Goal: Transaction & Acquisition: Purchase product/service

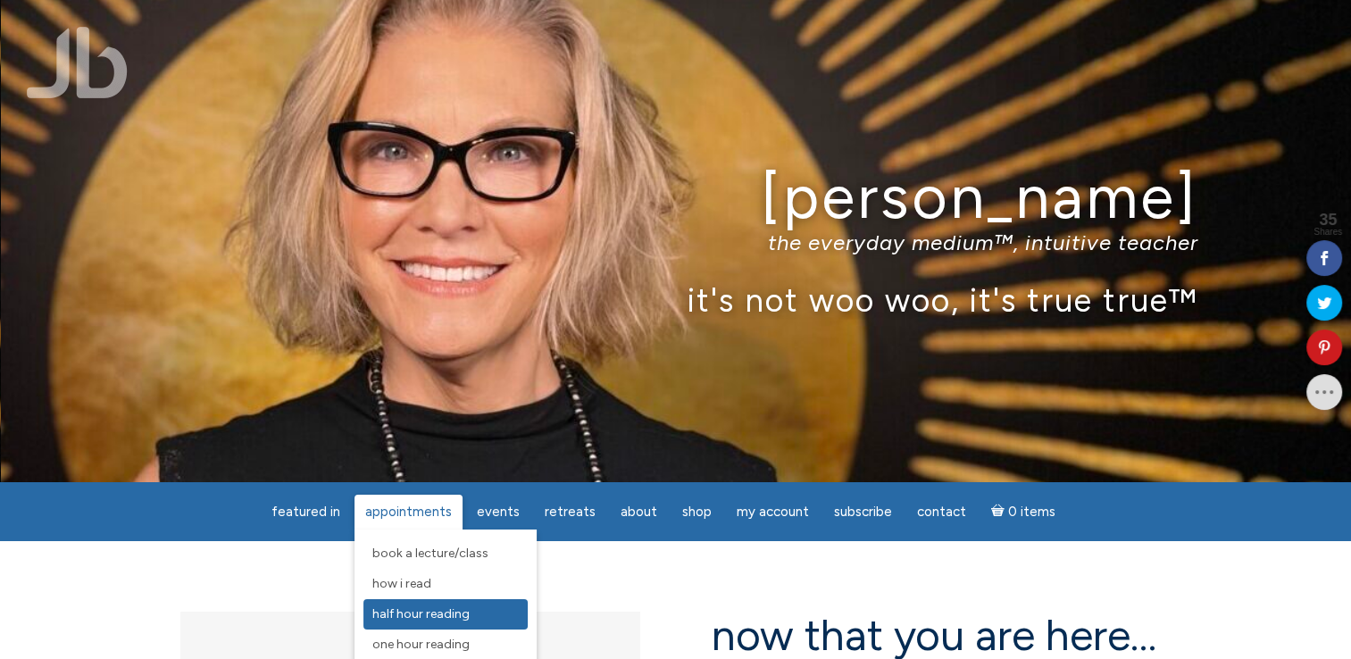
click at [417, 612] on span "Half Hour Reading" at bounding box center [420, 613] width 97 height 15
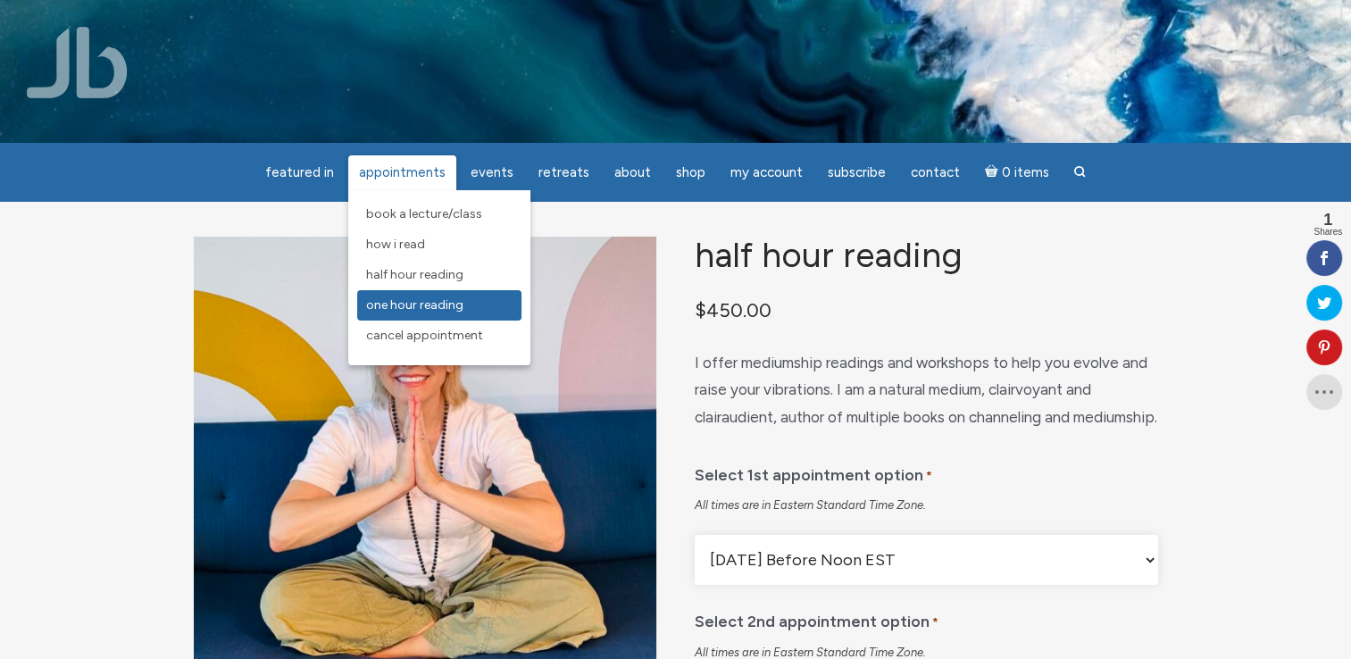
click at [420, 300] on span "One Hour Reading" at bounding box center [414, 304] width 97 height 15
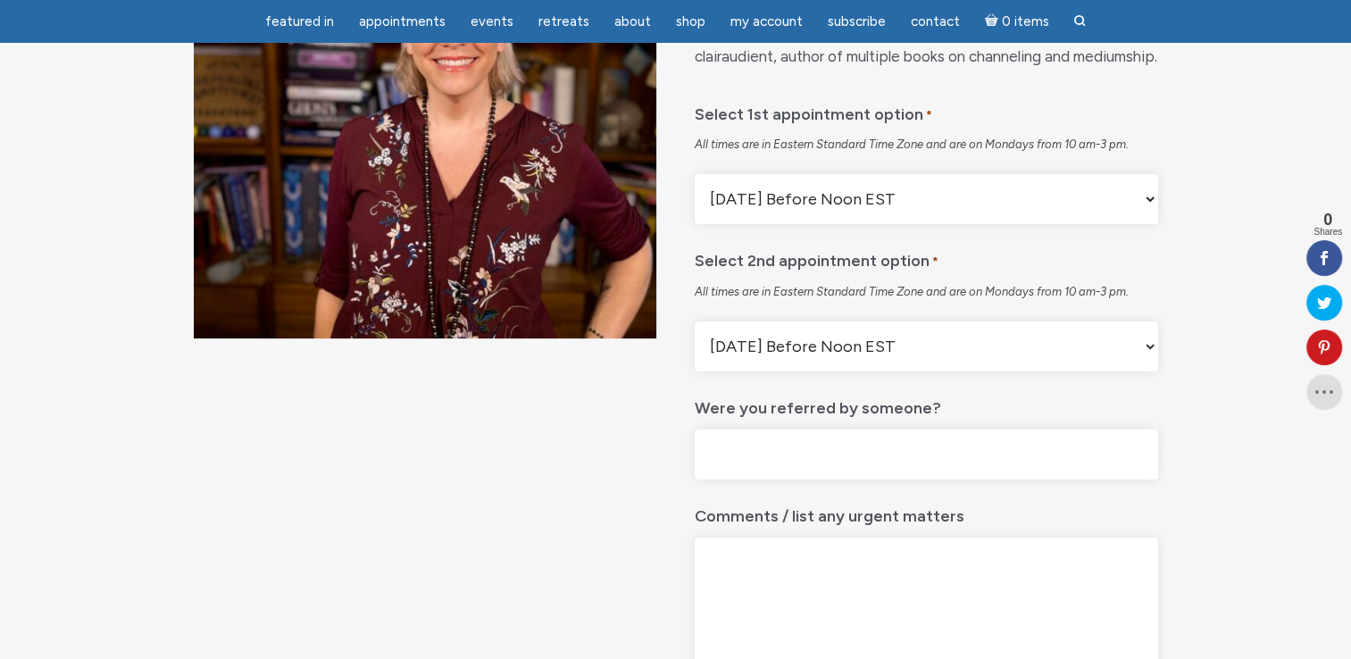
scroll to position [290, 0]
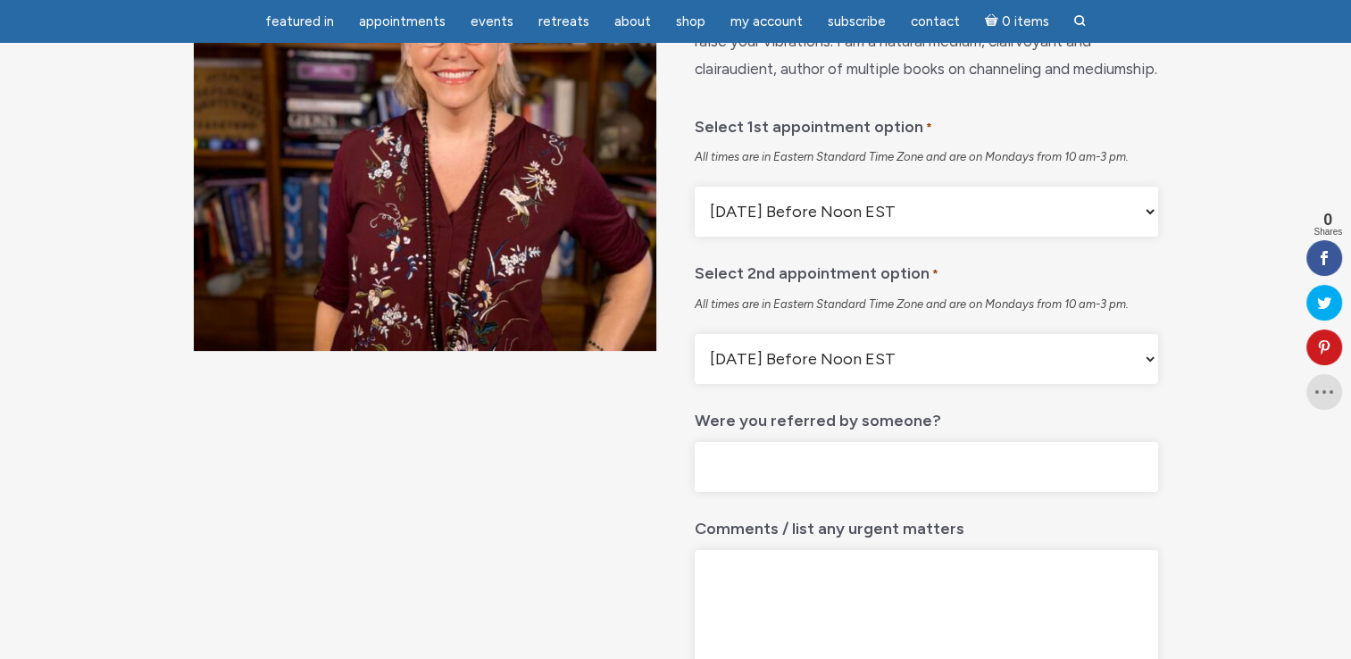
click at [1150, 237] on select "Monday Before Noon EST Monday After Noon EST First Available" at bounding box center [926, 212] width 463 height 50
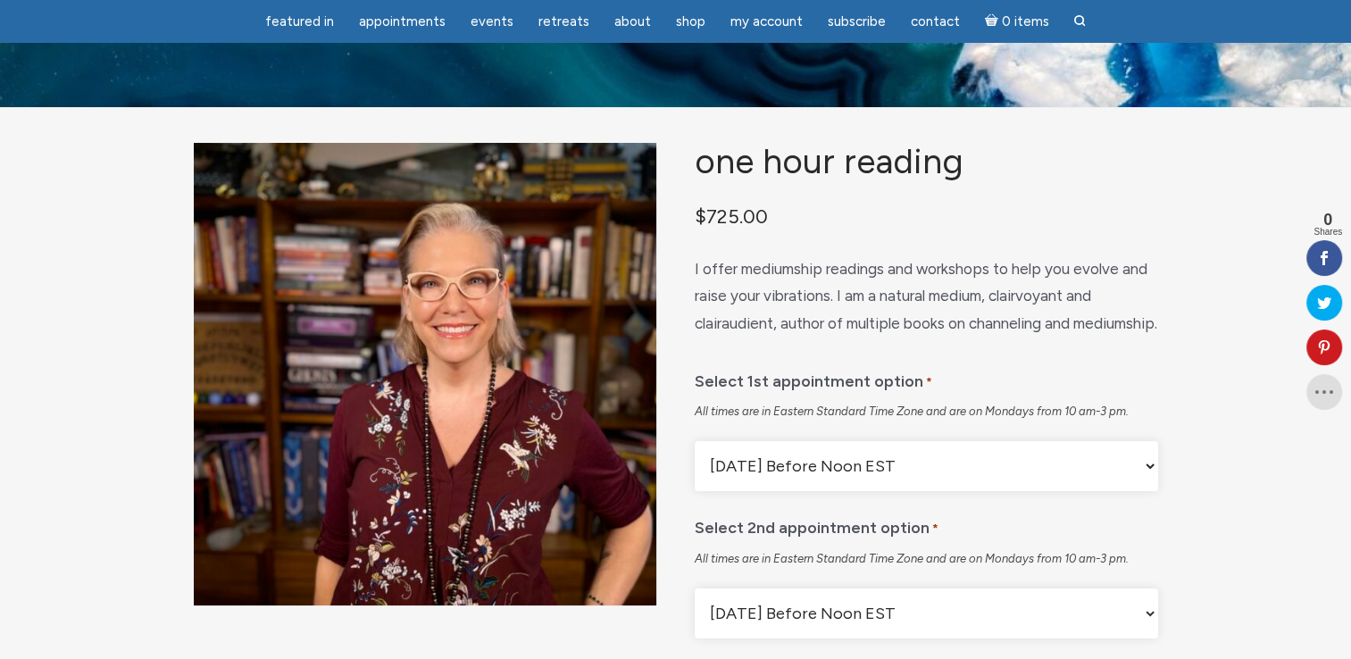
scroll to position [0, 0]
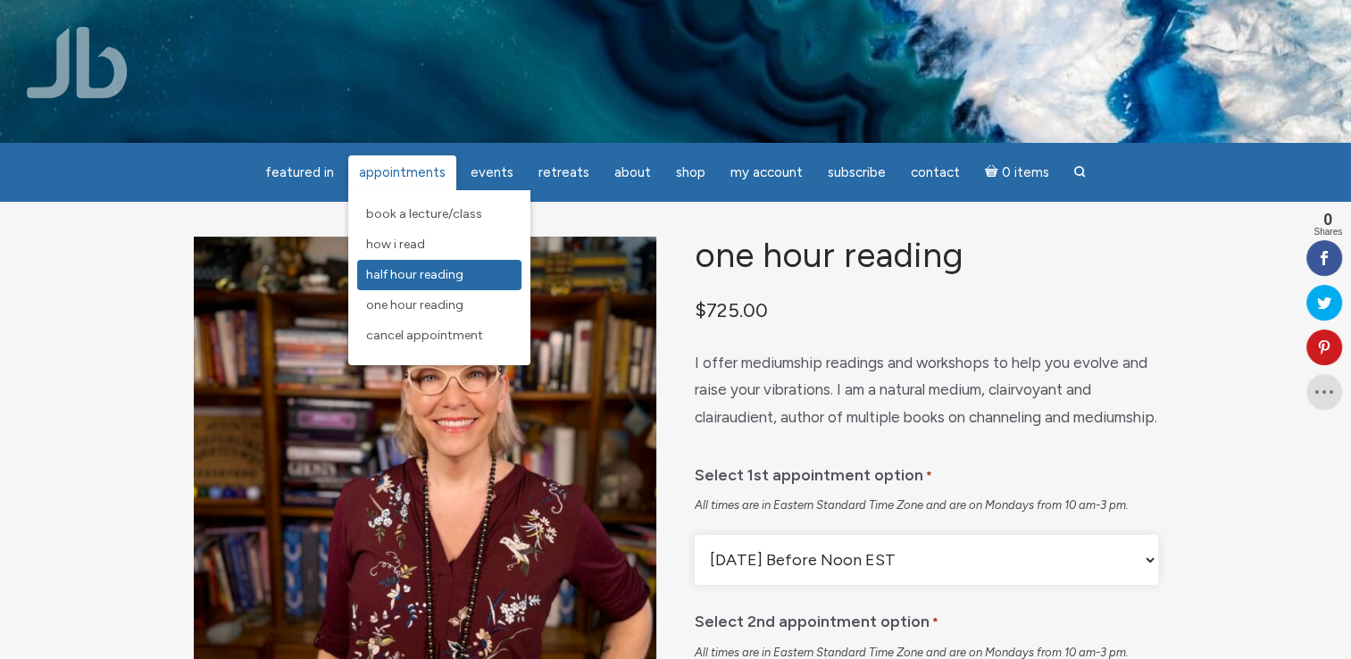
click at [419, 272] on span "Half Hour Reading" at bounding box center [414, 274] width 97 height 15
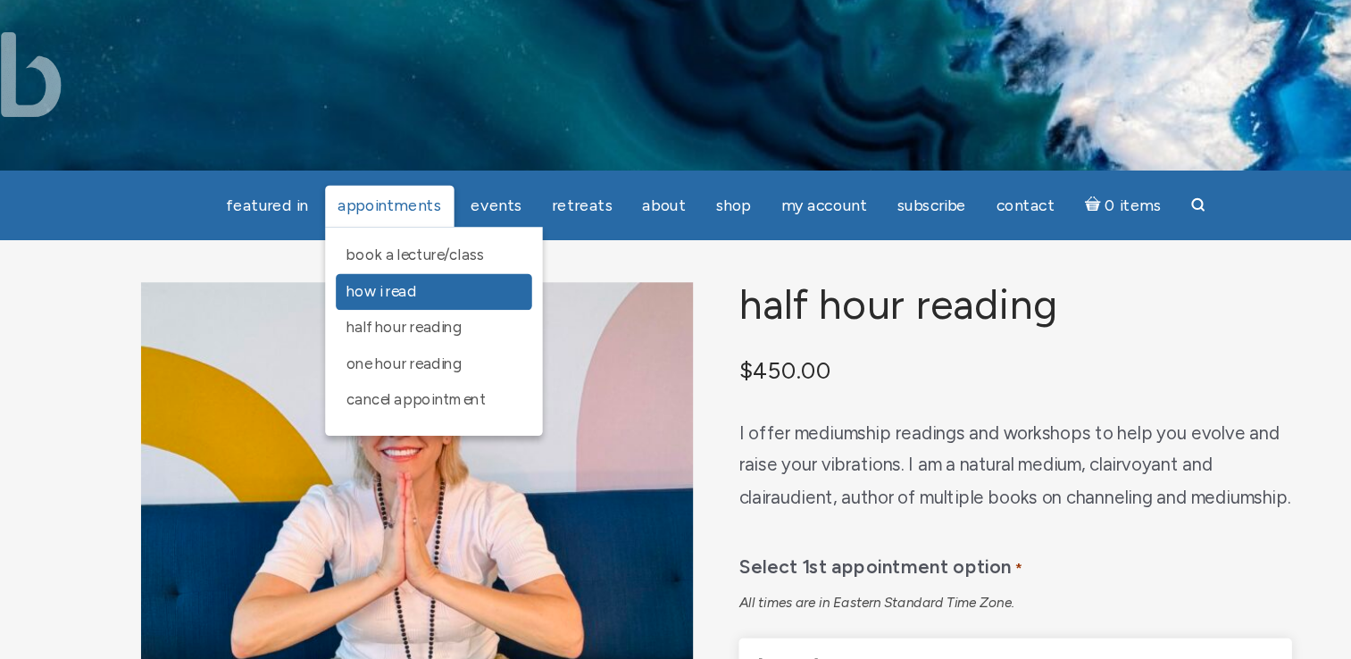
click at [420, 244] on span "How I Read" at bounding box center [395, 244] width 59 height 15
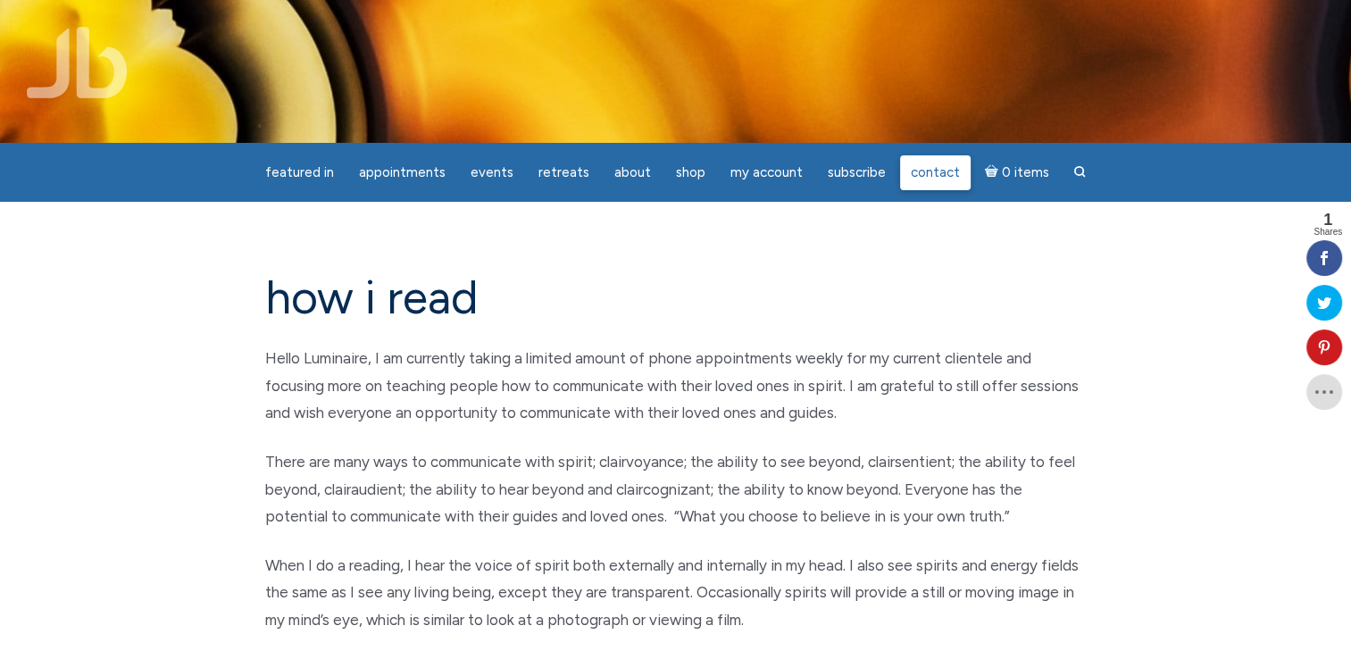
click at [942, 161] on link "Contact" at bounding box center [935, 172] width 71 height 35
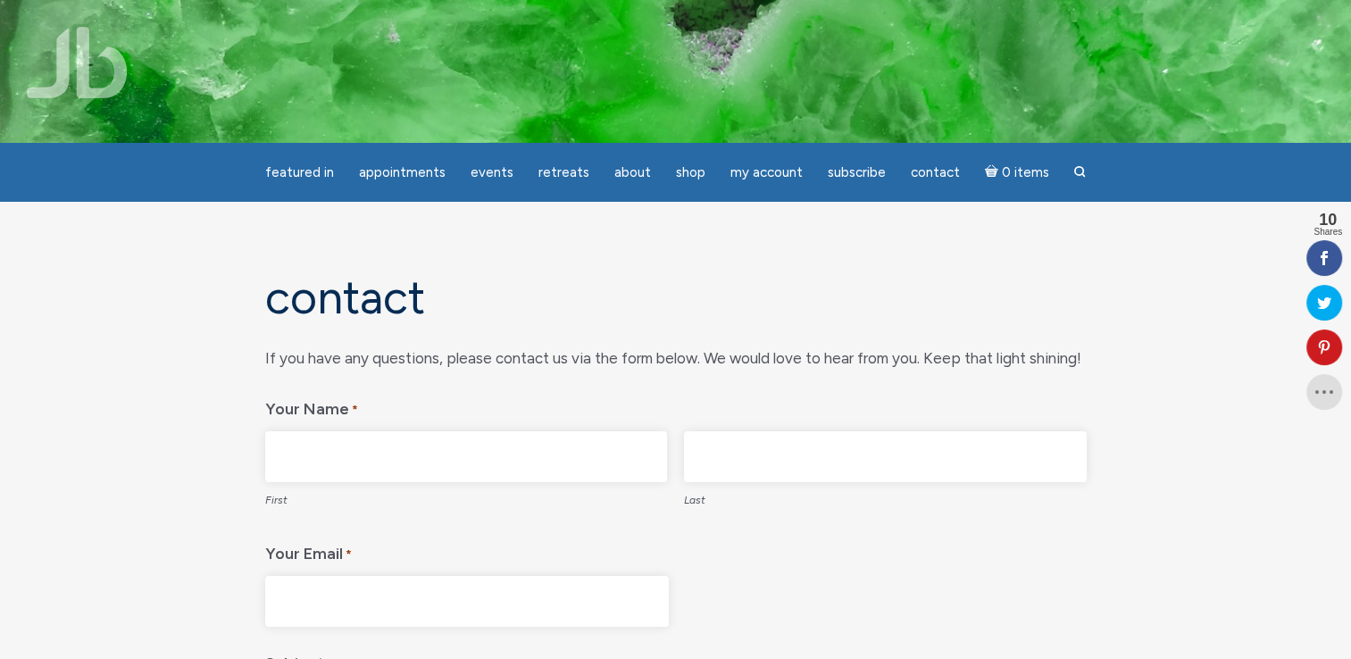
click at [307, 466] on input "First" at bounding box center [466, 456] width 403 height 51
type input "[PERSON_NAME]"
click at [715, 449] on input "Last" at bounding box center [885, 456] width 403 height 51
type input "Mehrbrodt"
click at [372, 599] on input "Your Email *" at bounding box center [467, 601] width 404 height 51
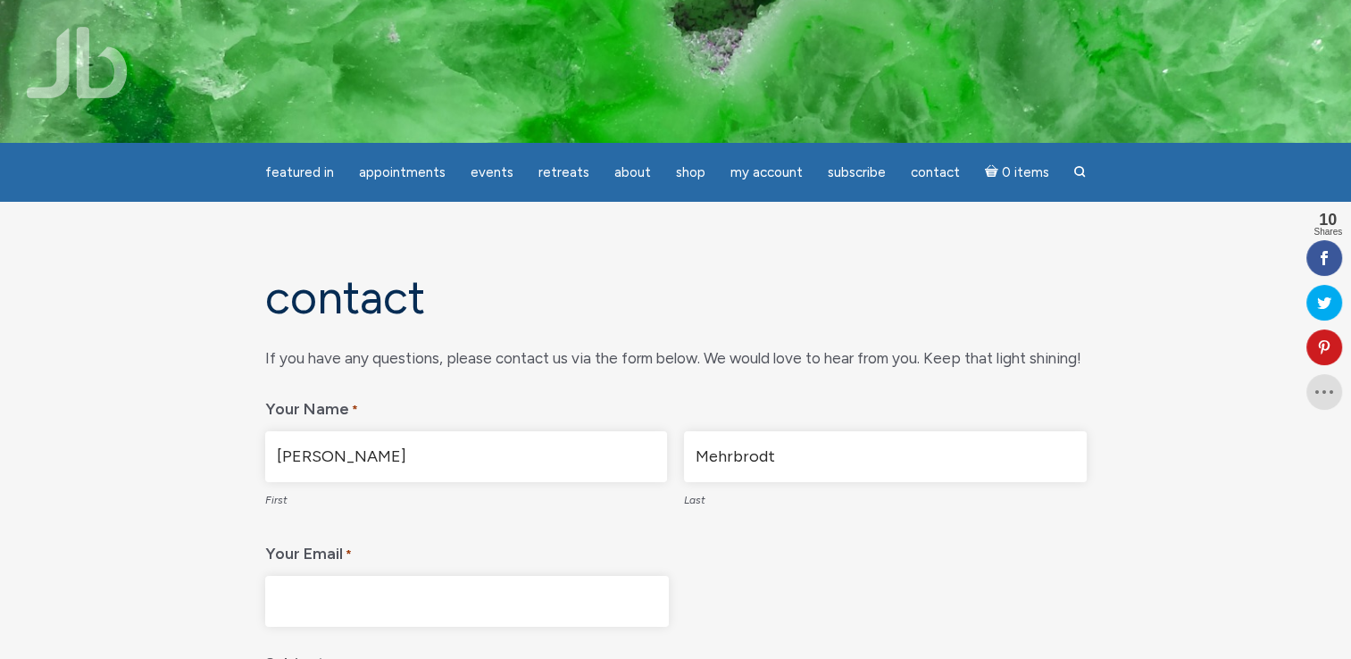
type input "ramona.mehrbrodt74@googlemail.com"
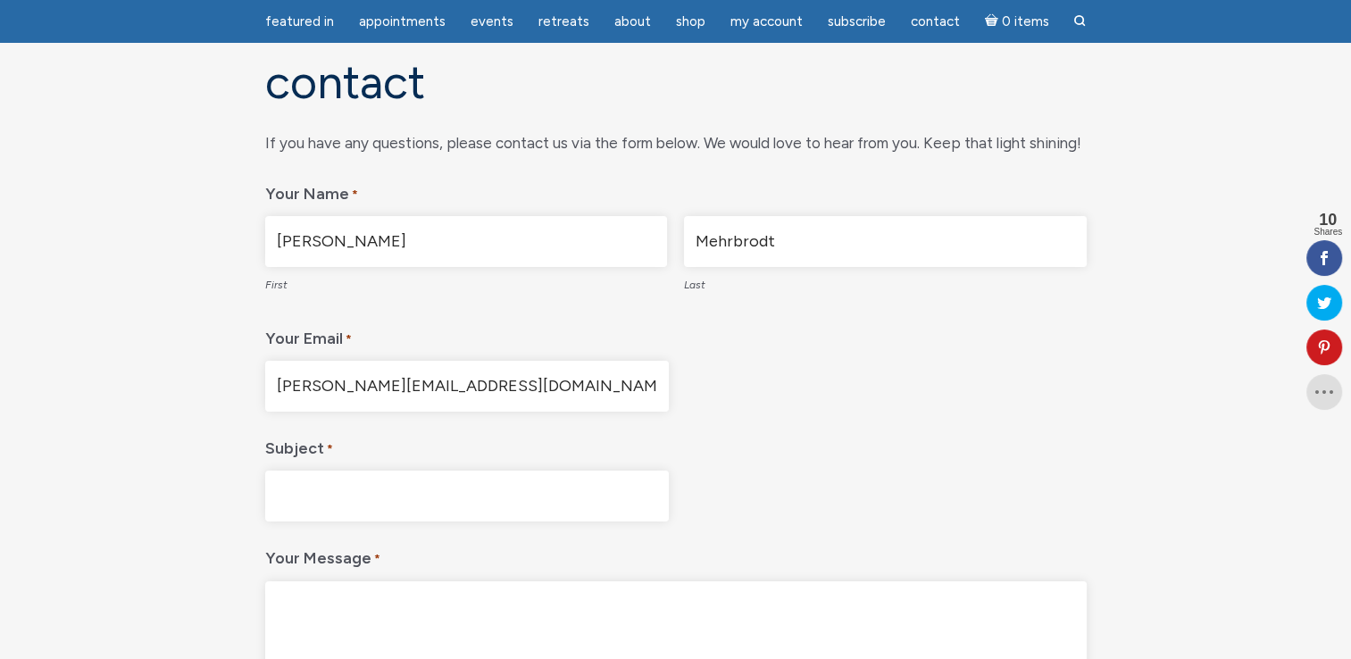
scroll to position [214, 0]
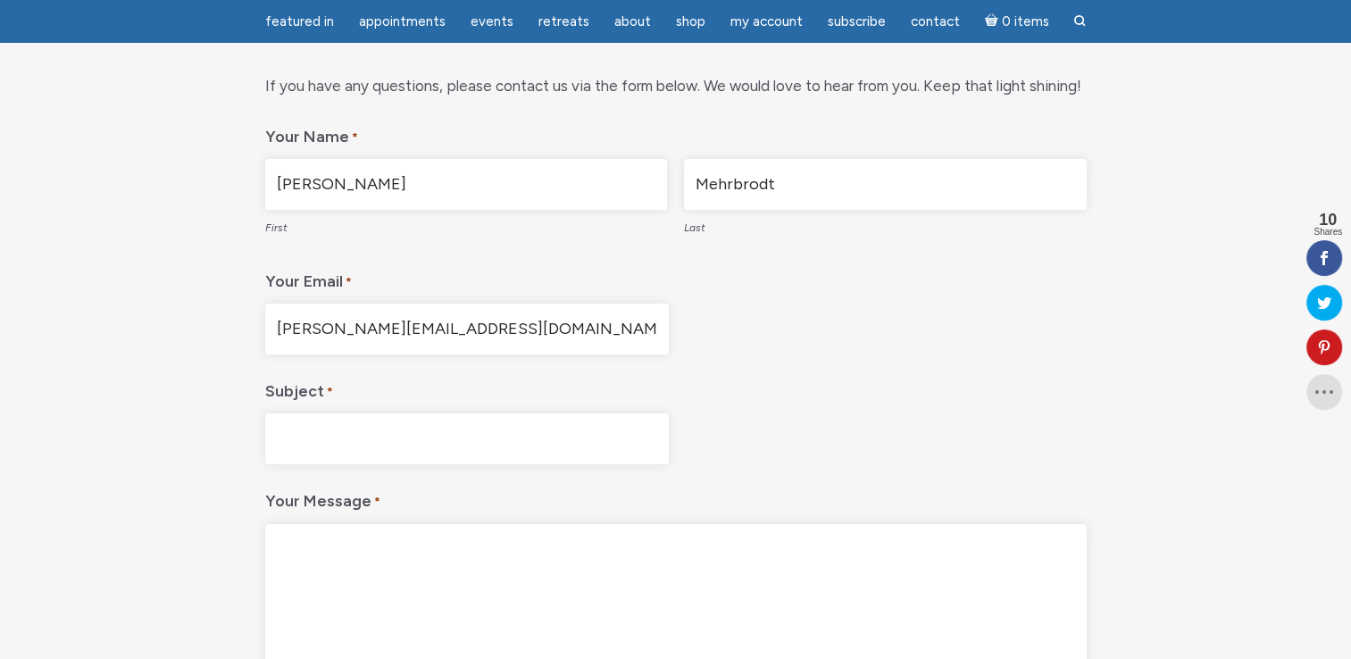
click at [299, 435] on input "Subject *" at bounding box center [467, 439] width 404 height 51
type input "Reading"
click at [294, 540] on textarea "Your Message *" at bounding box center [676, 609] width 822 height 171
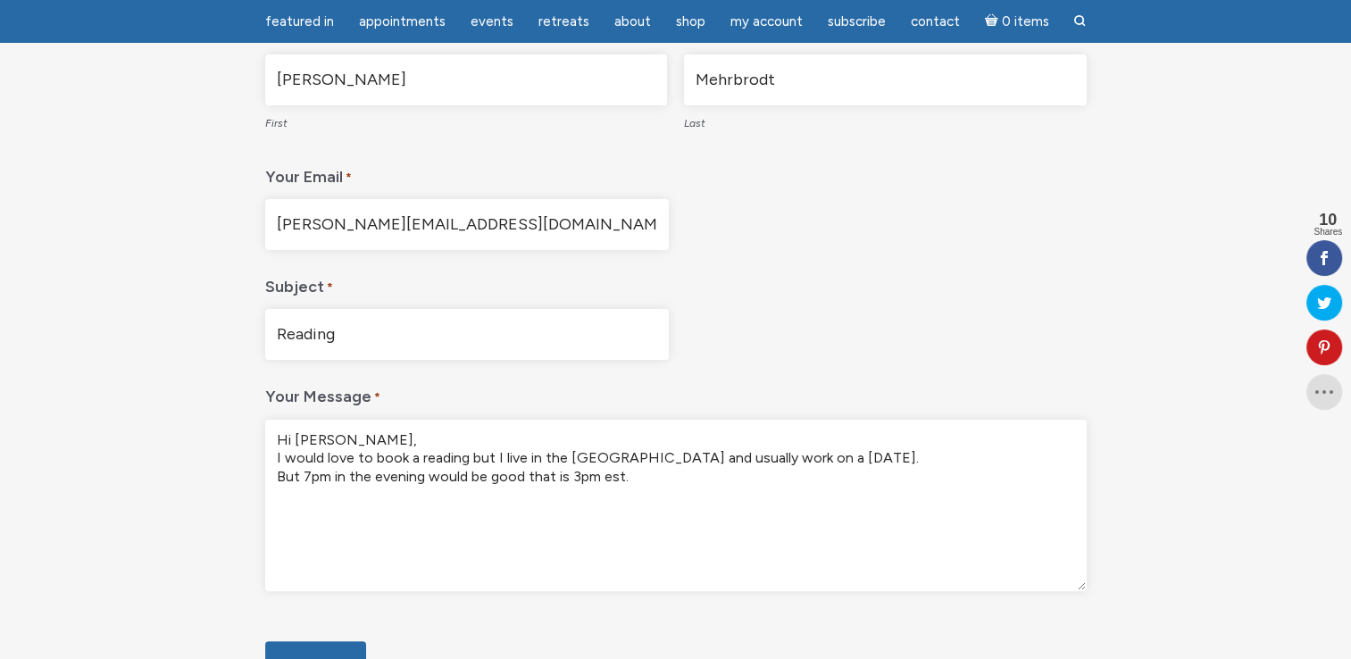
scroll to position [322, 0]
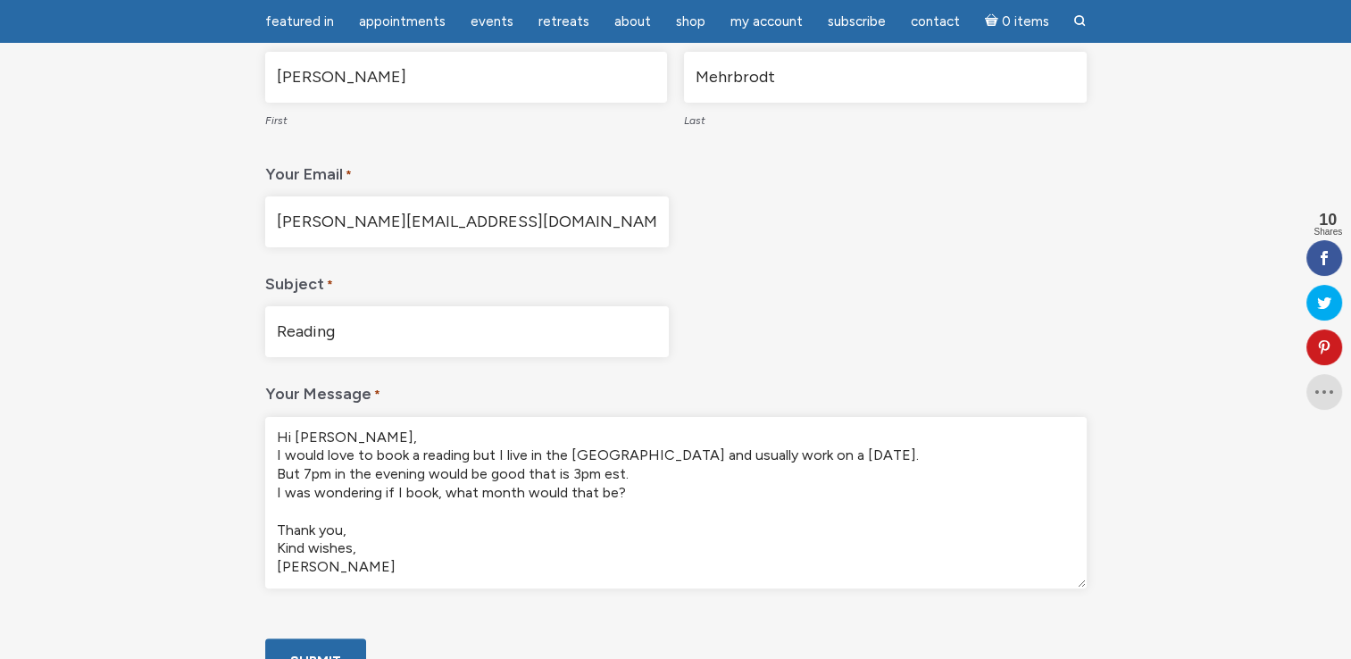
type textarea "Hi Jamie, I would love to book a reading but I live in the UK and usually work …"
click at [207, 497] on div "Contact " * " indicates required fields If you have any questions, please conta…" at bounding box center [676, 307] width 1018 height 829
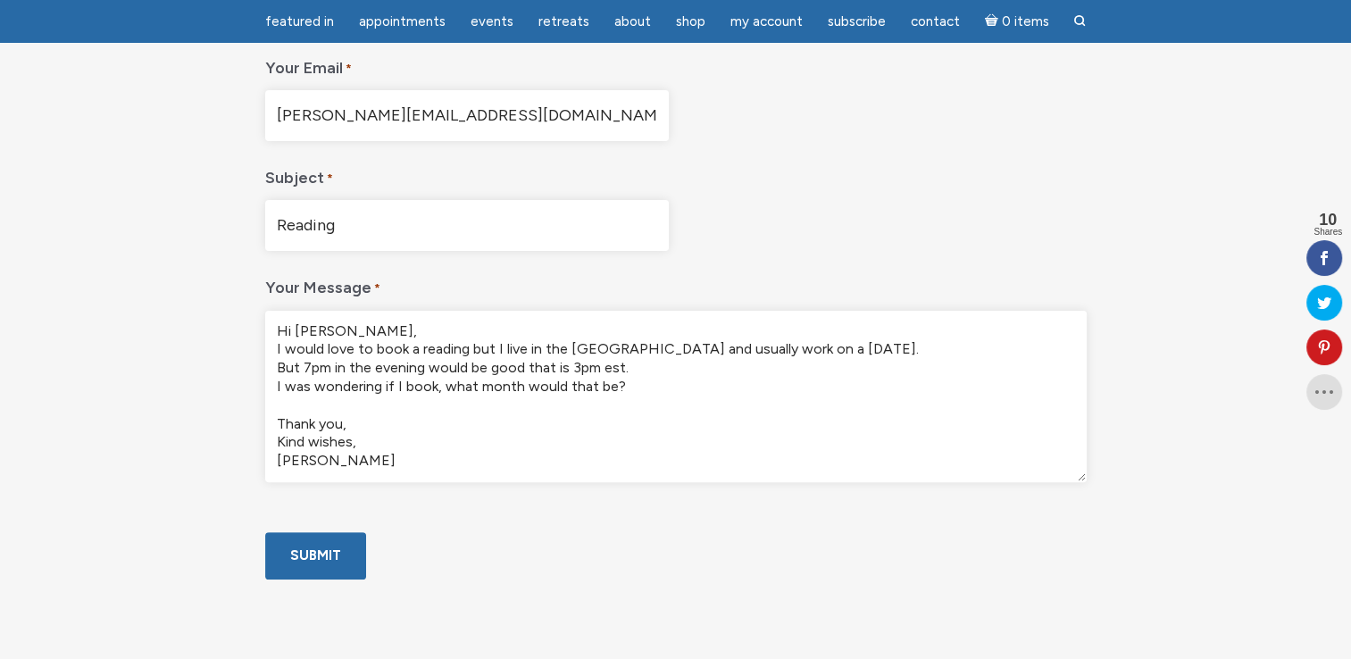
scroll to position [464, 0]
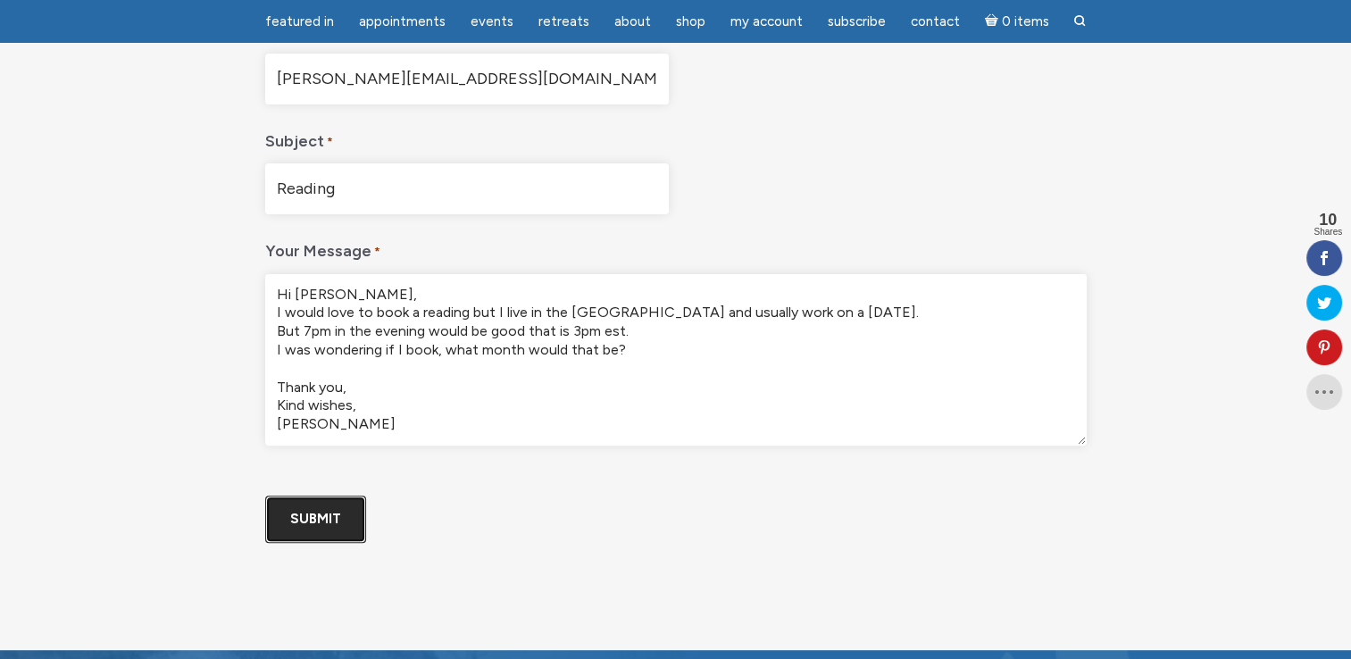
click at [313, 543] on input "Submit" at bounding box center [315, 519] width 101 height 47
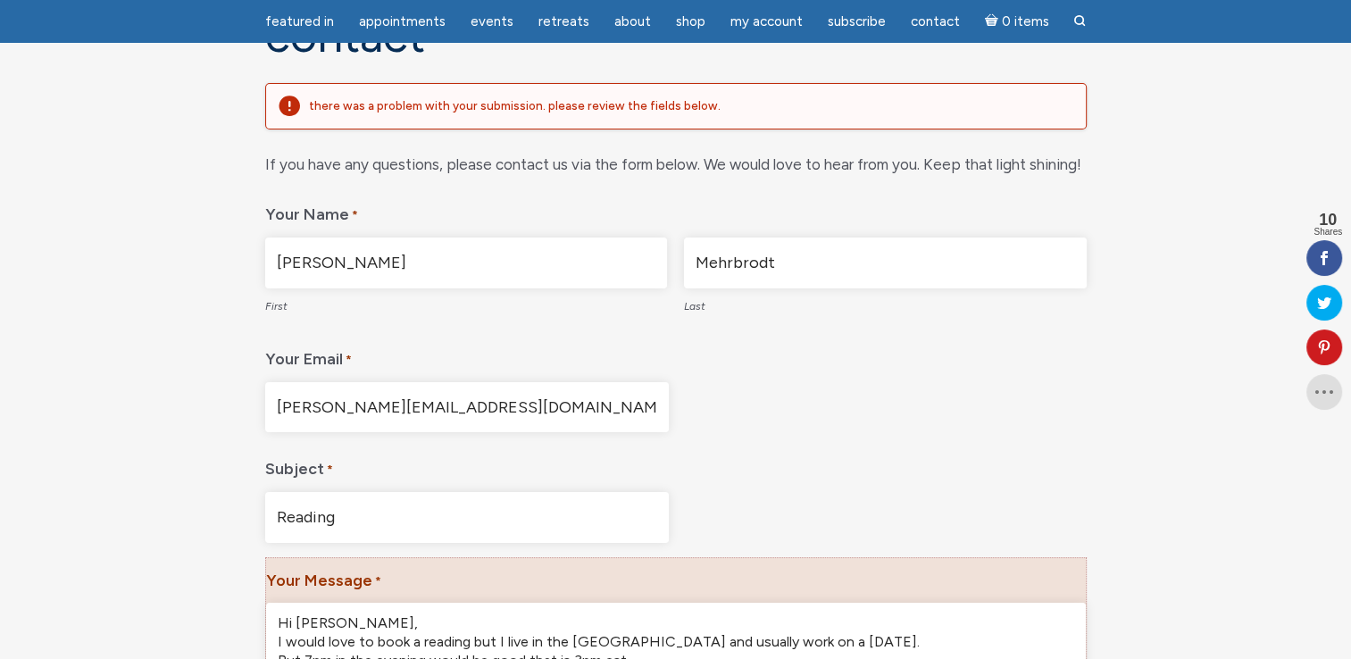
scroll to position [0, 0]
click at [110, 505] on section "Contact There was a problem with your submission. Please review the fields belo…" at bounding box center [675, 479] width 1351 height 1081
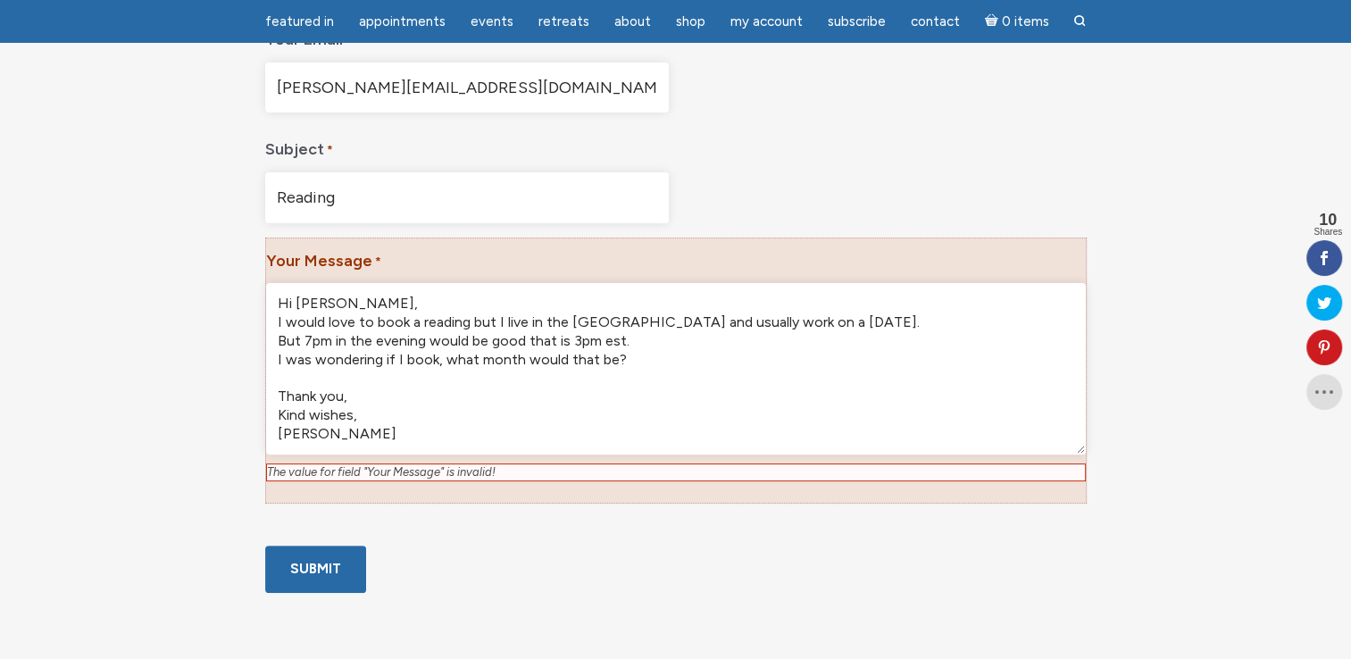
scroll to position [525, 0]
click at [275, 390] on textarea "Hi Jamie, I would love to book a reading but I live in the UK and usually work …" at bounding box center [676, 366] width 820 height 171
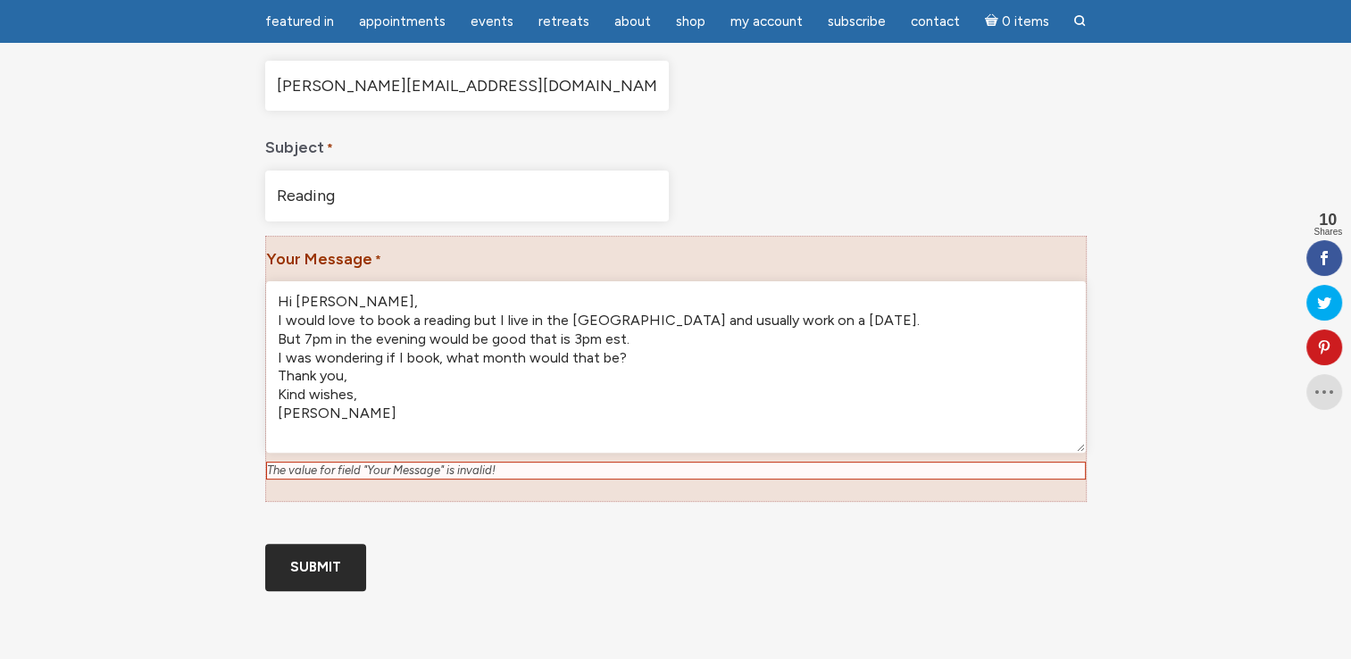
type textarea "Hi Jamie, I would love to book a reading but I live in the UK and usually work …"
click at [318, 591] on input "Submit" at bounding box center [315, 567] width 101 height 47
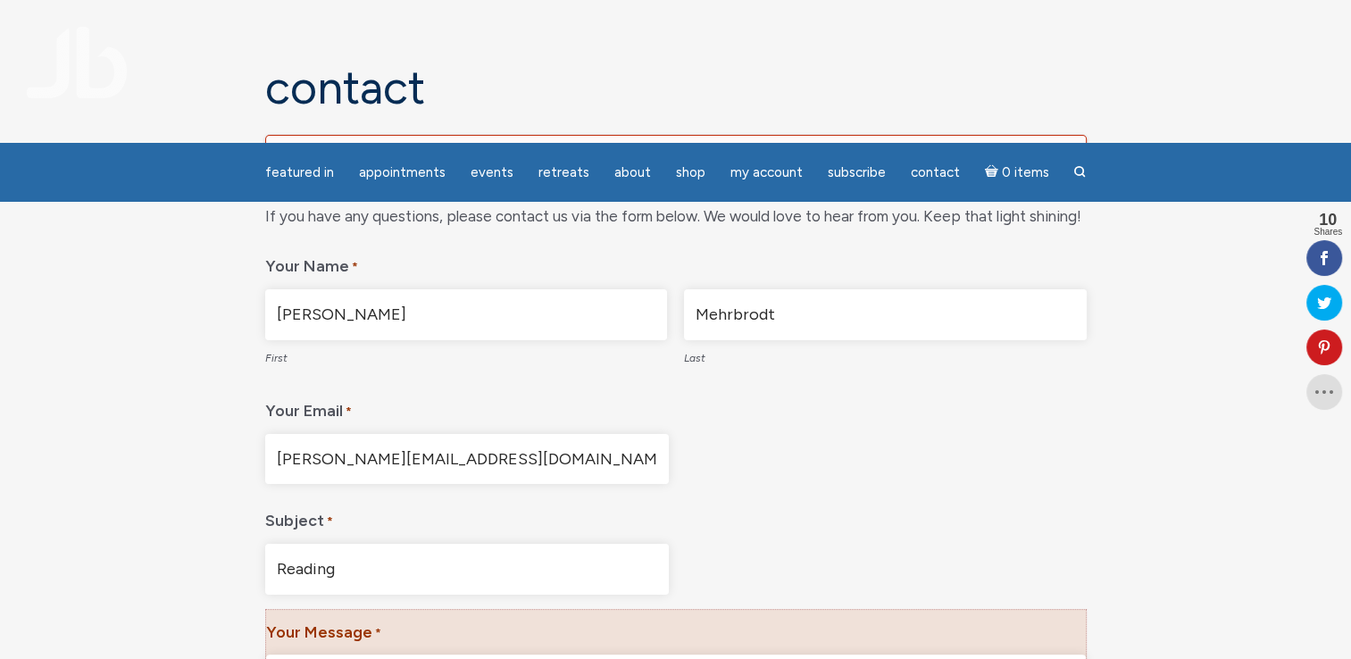
scroll to position [18, 7]
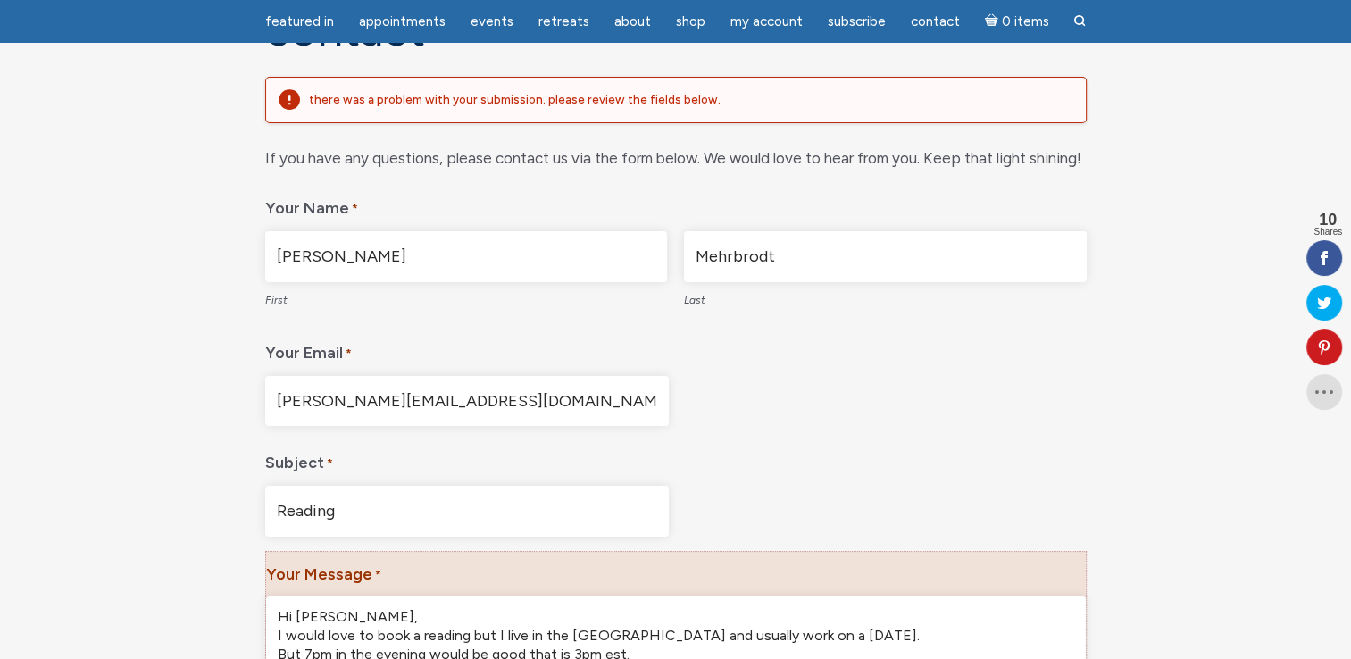
click at [161, 448] on section "Contact There was a problem with your submission. Please review the fields belo…" at bounding box center [675, 473] width 1351 height 1081
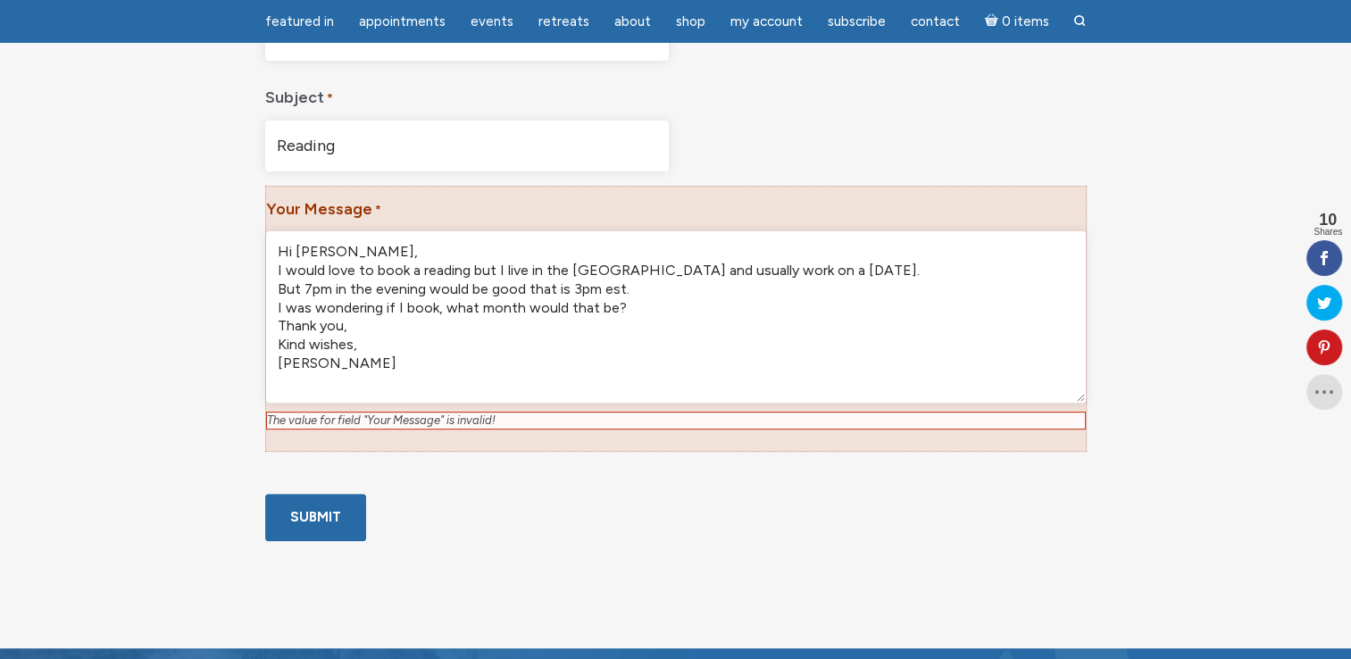
scroll to position [567, 0]
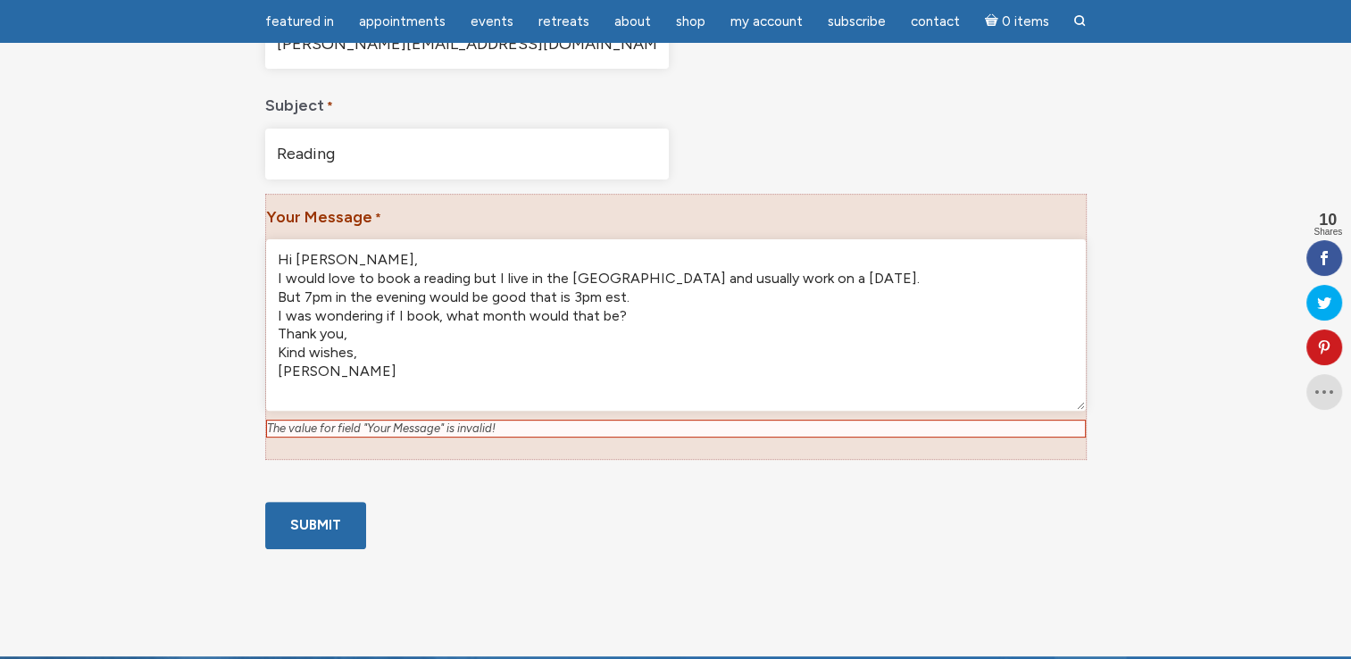
click at [400, 368] on textarea "Hi Jamie, I would love to book a reading but I live in the UK and usually work …" at bounding box center [676, 324] width 820 height 171
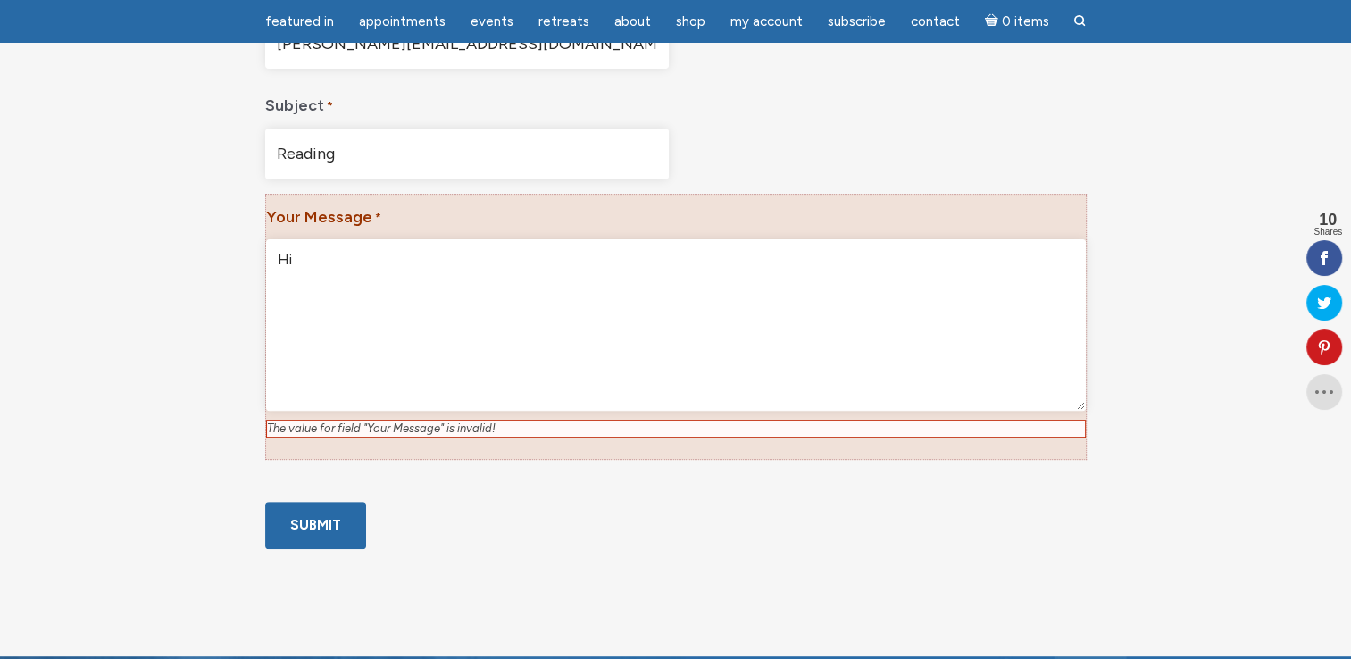
type textarea "H"
click at [221, 303] on div "Contact There was a problem with your submission. Please review the fields belo…" at bounding box center [676, 116] width 1018 height 938
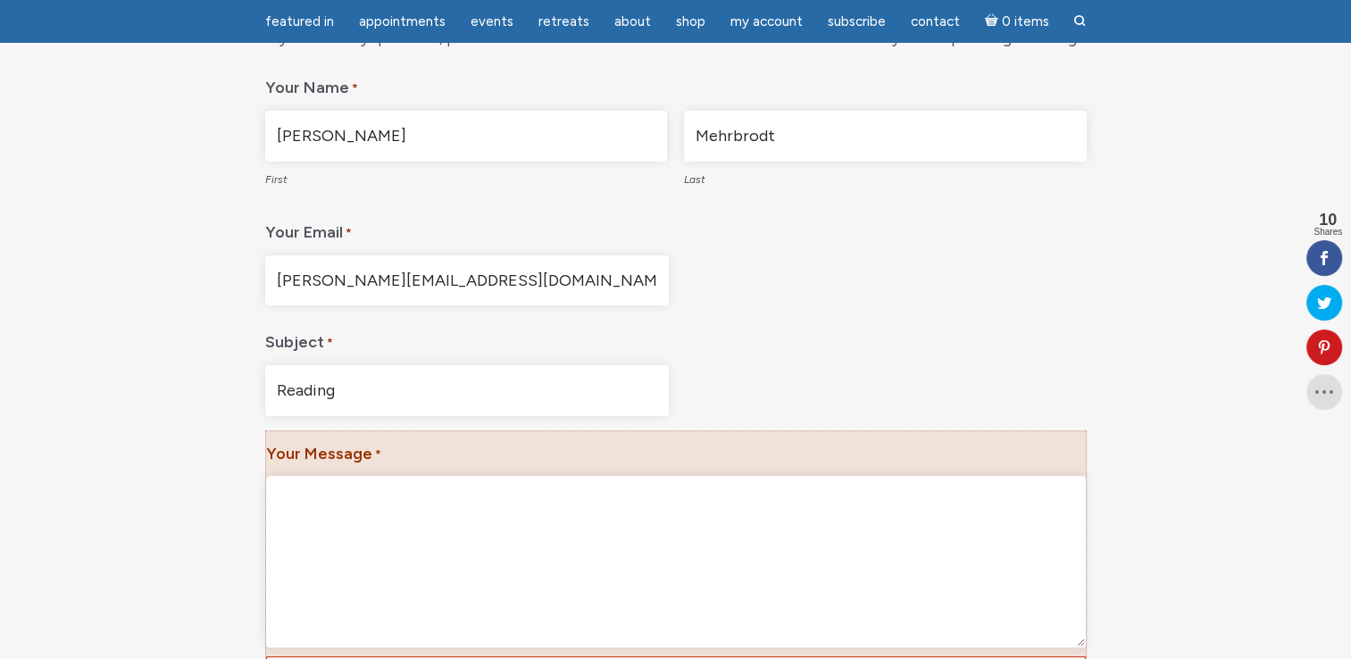
scroll to position [281, 0]
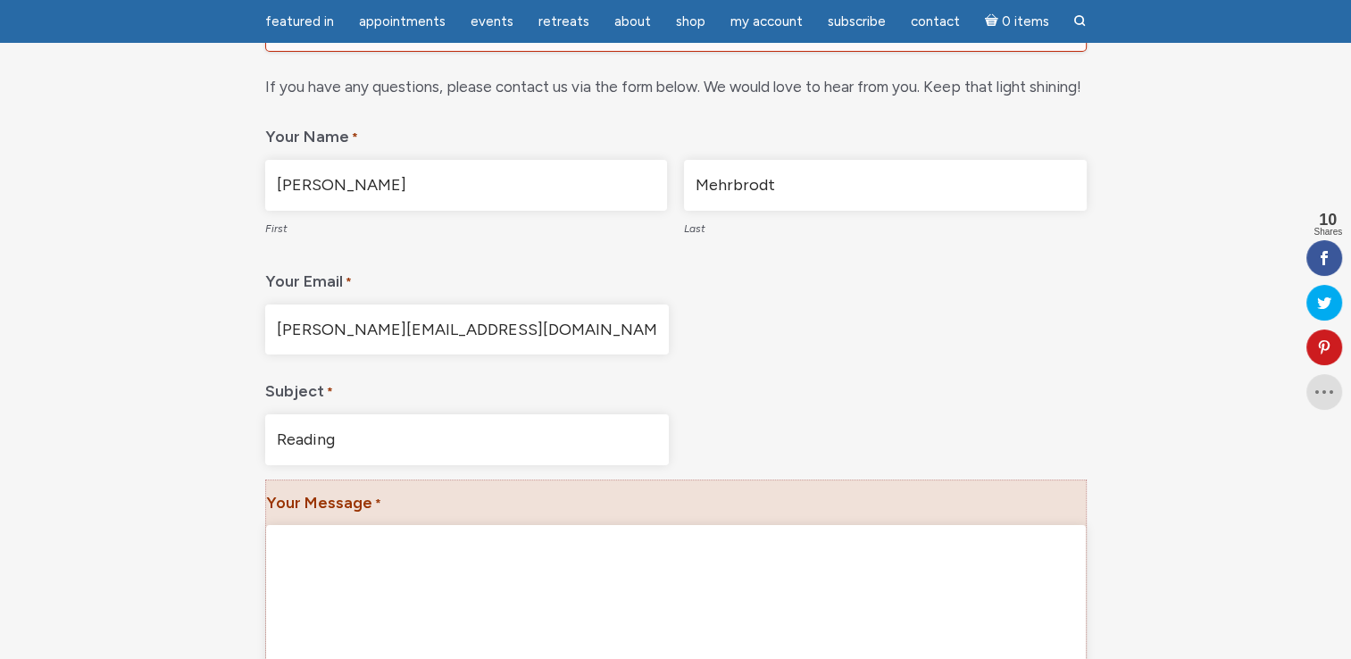
click at [585, 336] on input "ramona.mehrbrodt74@googlemail.com" at bounding box center [467, 330] width 404 height 51
type input "r"
click at [392, 171] on input "Ramona" at bounding box center [466, 185] width 403 height 51
type input "R"
click at [792, 180] on input "Mehrbrodt" at bounding box center [885, 185] width 403 height 51
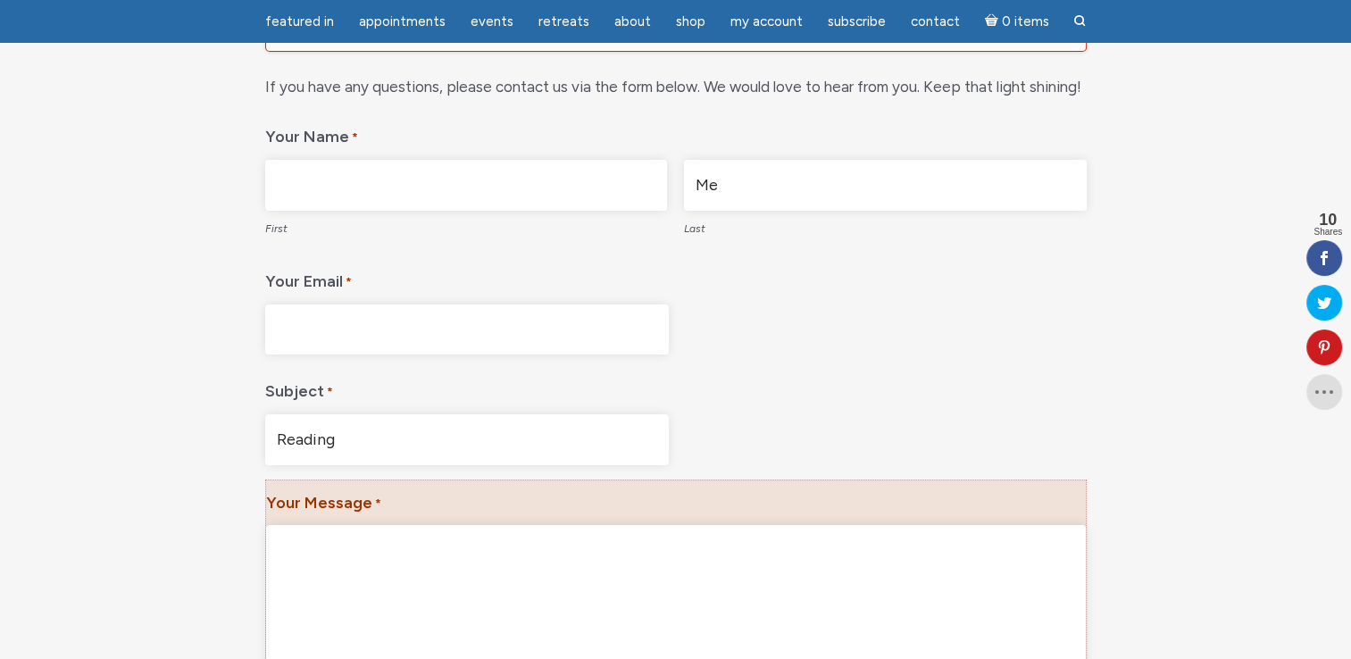
type input "M"
click at [236, 252] on div "Contact There was a problem with your submission. Please review the fields belo…" at bounding box center [676, 402] width 1018 height 938
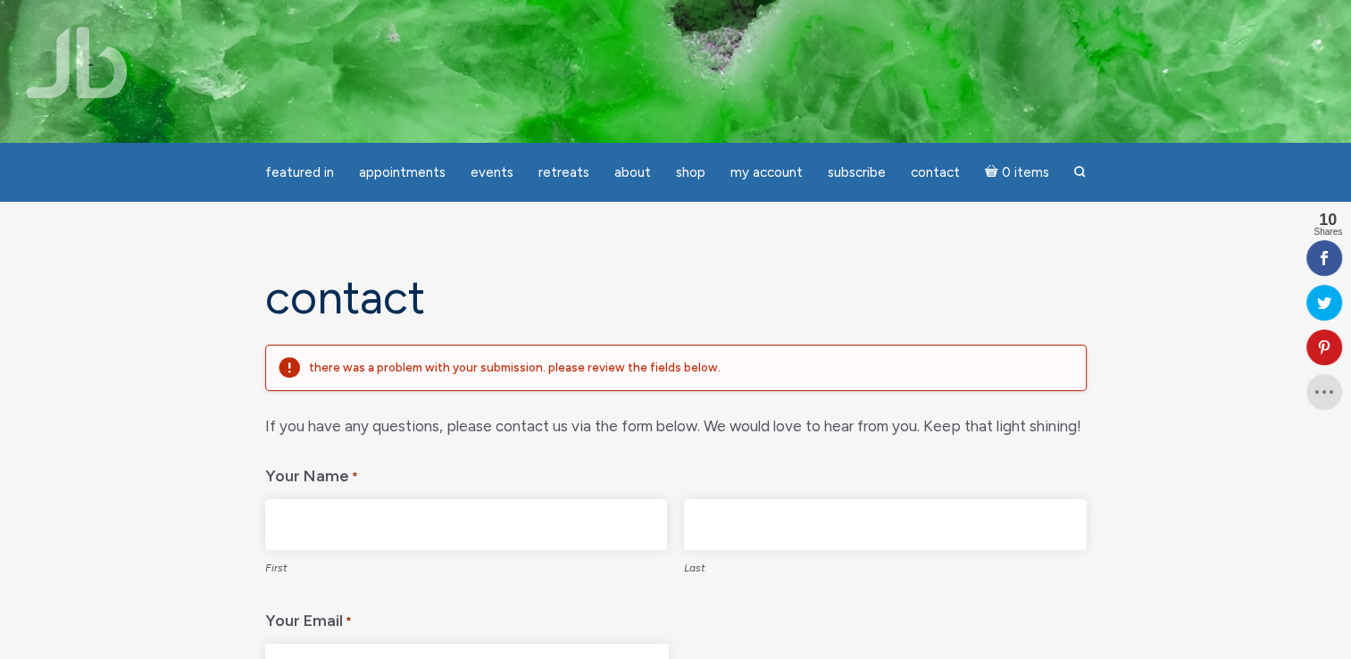
scroll to position [0, 0]
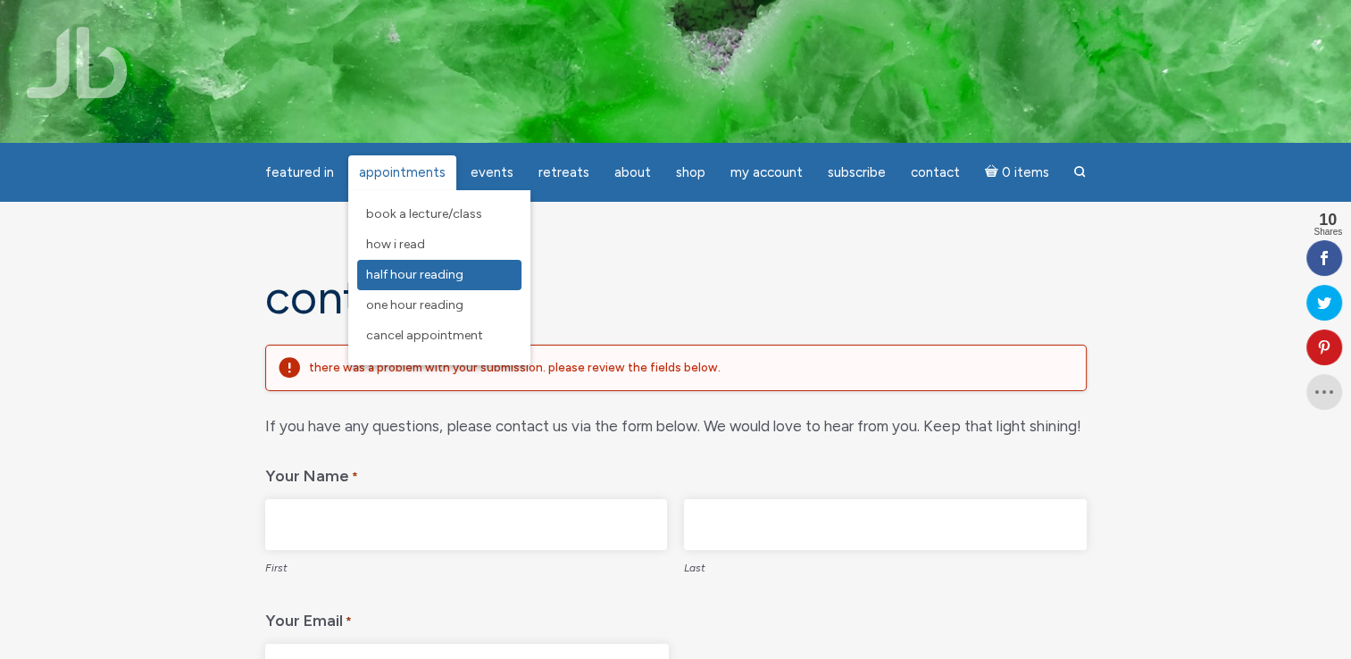
click at [424, 277] on span "Half Hour Reading" at bounding box center [414, 274] width 97 height 15
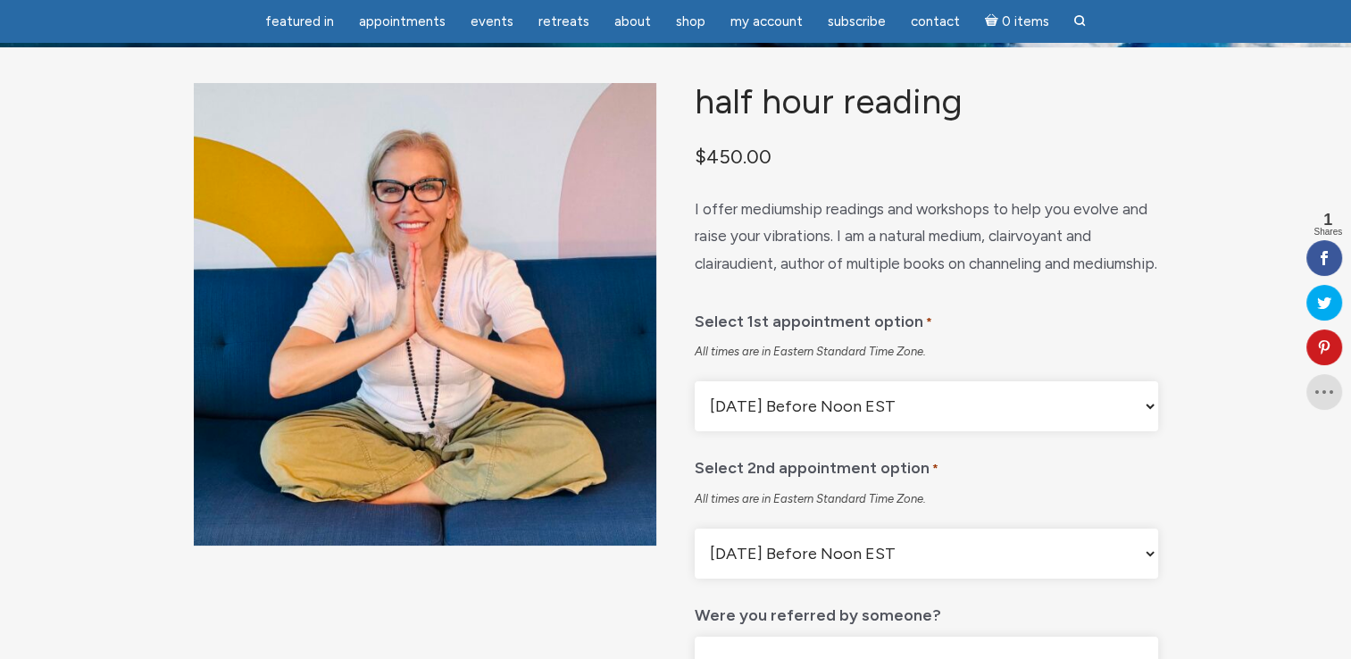
scroll to position [107, 0]
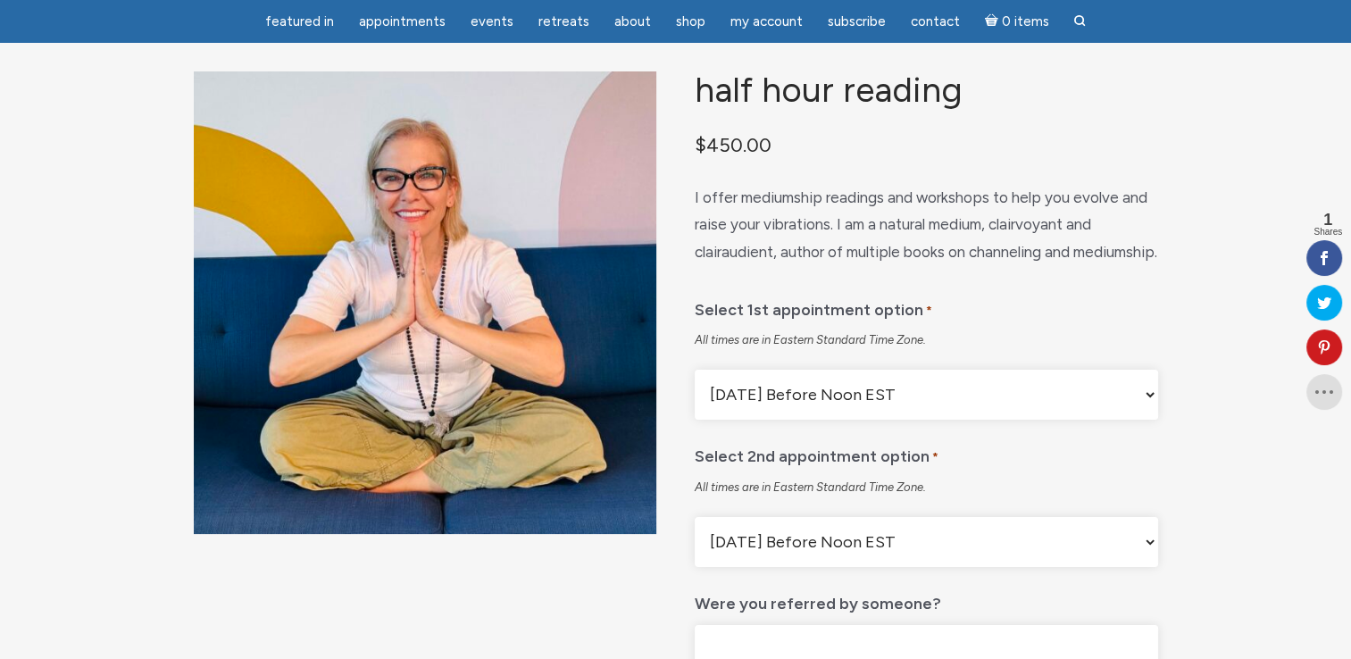
click at [1150, 420] on select "[DATE] Before Noon EST [DATE] After Noon EST First Available Appointment" at bounding box center [926, 395] width 463 height 50
select select "[DATE] After Noon EST"
click at [695, 414] on select "[DATE] Before Noon EST [DATE] After Noon EST First Available Appointment" at bounding box center [926, 395] width 463 height 50
click at [1150, 567] on select "[DATE] Before Noon EST [DATE] After Noon EST First Available Appointment" at bounding box center [926, 542] width 463 height 50
select select "[DATE] After Noon EST"
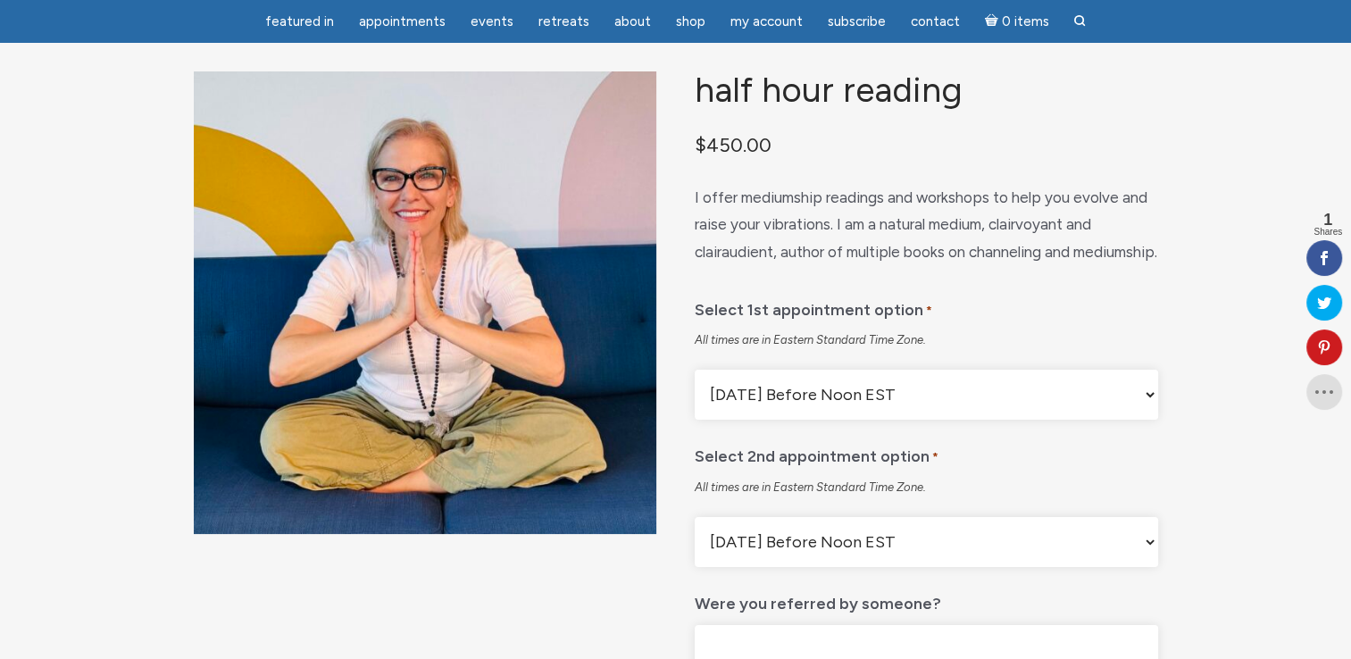
click at [695, 562] on select "[DATE] Before Noon EST [DATE] After Noon EST First Available Appointment" at bounding box center [926, 542] width 463 height 50
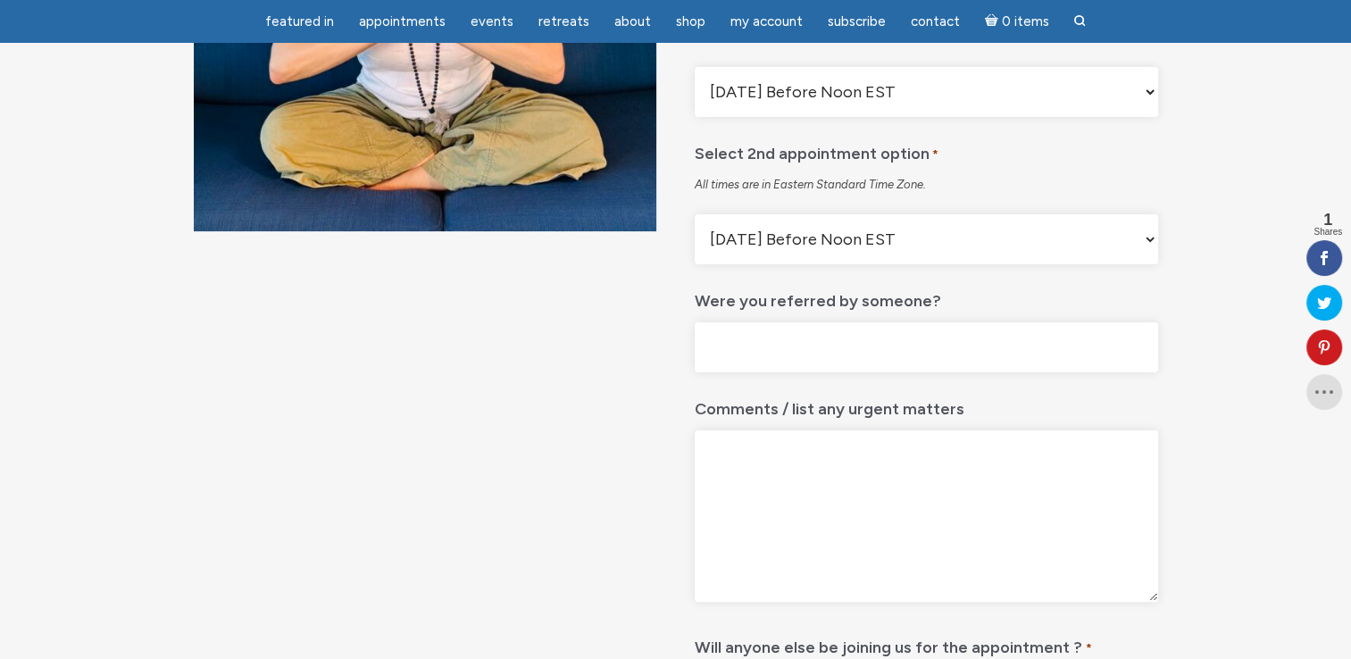
scroll to position [304, 0]
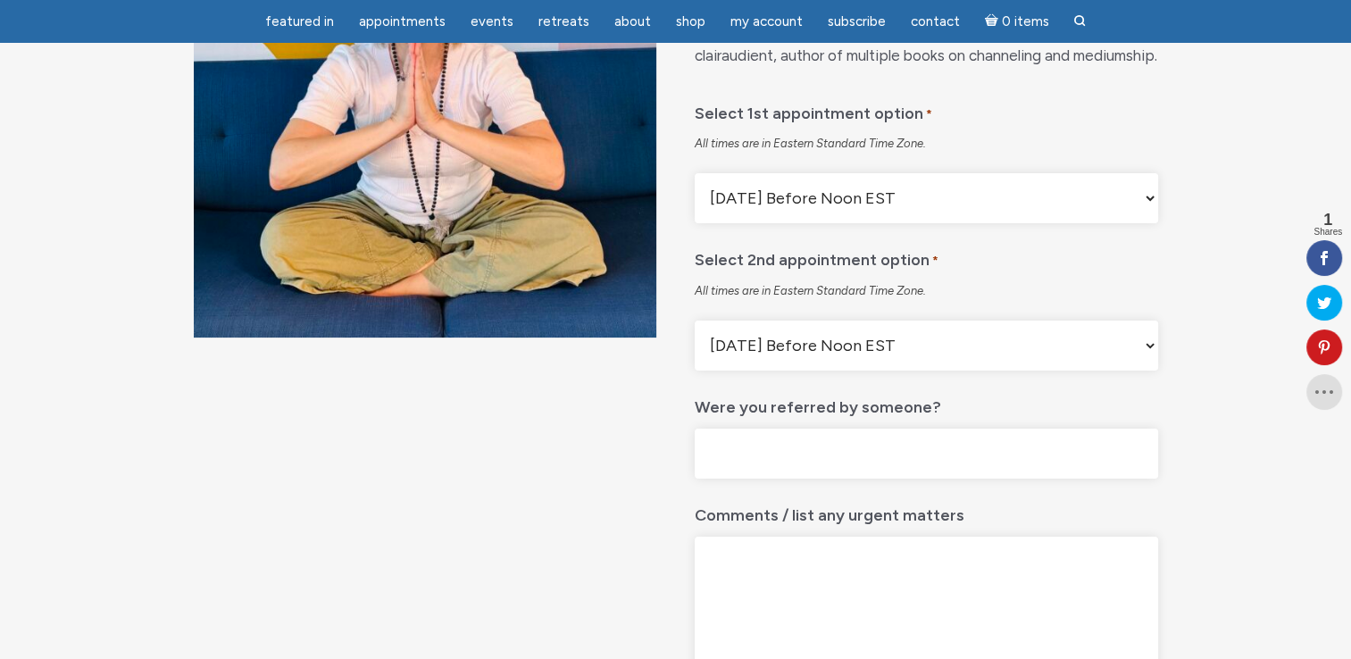
click at [1150, 371] on select "[DATE] Before Noon EST [DATE] After Noon EST First Available Appointment" at bounding box center [926, 346] width 463 height 50
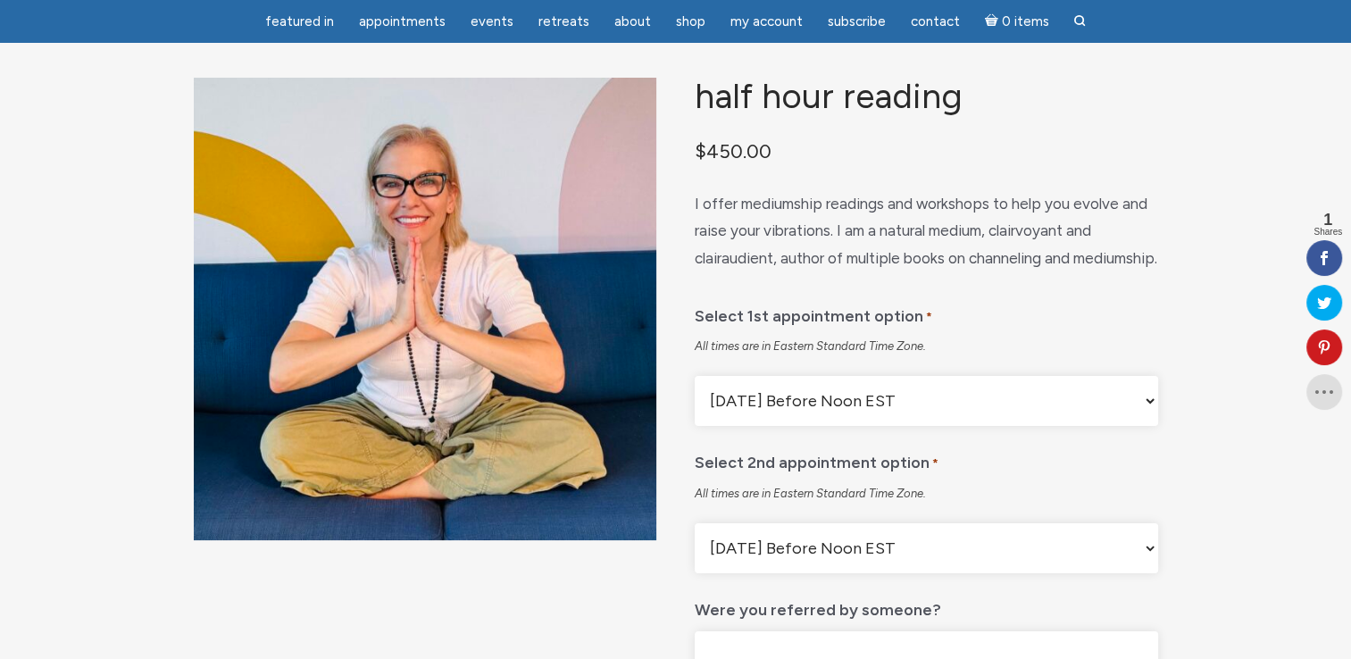
scroll to position [18, 0]
